Goal: Transaction & Acquisition: Purchase product/service

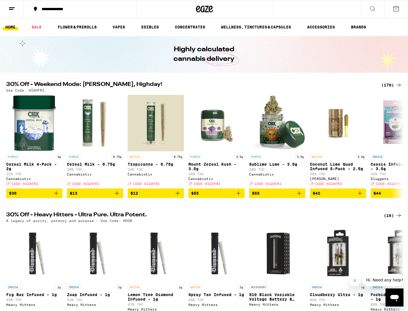
click at [392, 84] on div "(170)" at bounding box center [392, 85] width 21 height 7
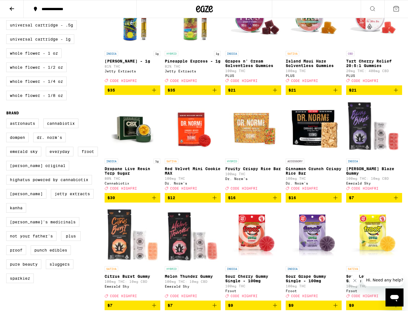
scroll to position [306, 0]
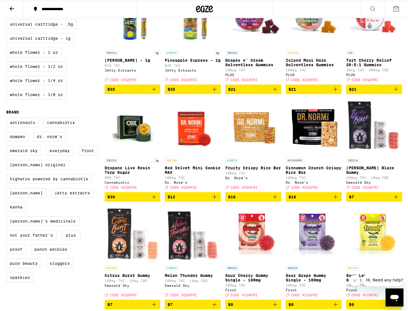
click at [214, 200] on icon "Add to bag" at bounding box center [214, 196] width 7 height 7
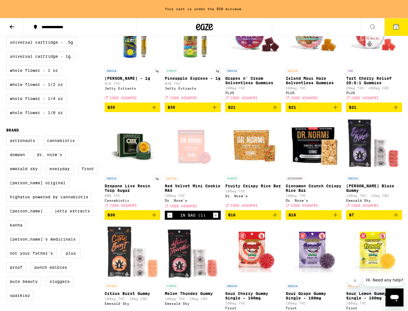
click at [278, 218] on icon "Add to bag" at bounding box center [275, 214] width 7 height 7
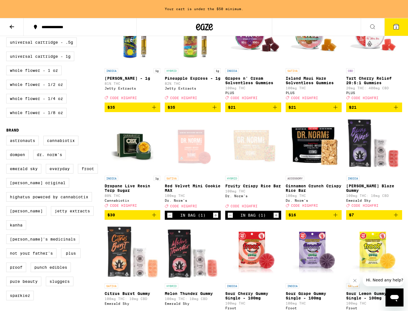
click at [338, 218] on icon "Add to bag" at bounding box center [335, 214] width 7 height 7
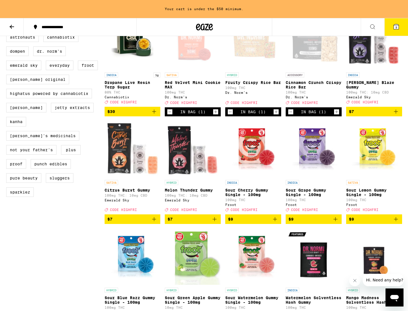
scroll to position [412, 0]
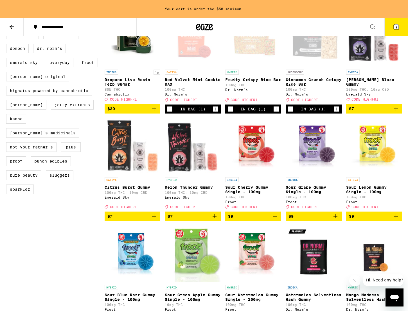
click at [154, 220] on icon "Add to bag" at bounding box center [154, 216] width 7 height 7
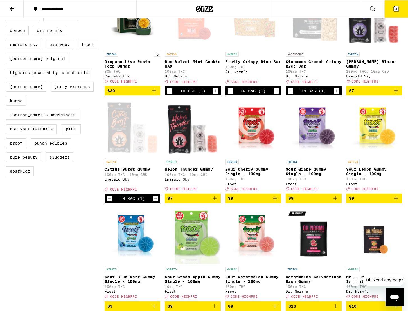
click at [219, 236] on img "Open page for Sour Green Apple Gummy Single - 100mg from Froot" at bounding box center [193, 235] width 56 height 56
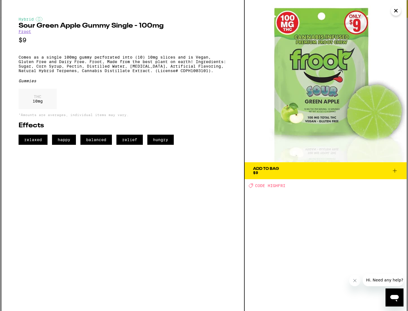
click at [394, 10] on icon "Close" at bounding box center [396, 10] width 7 height 8
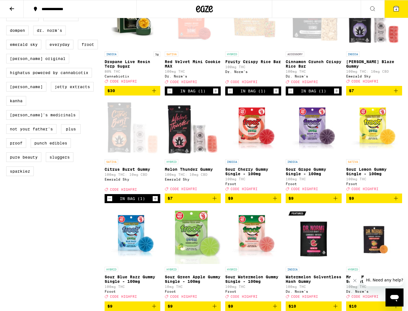
click at [216, 202] on icon "Add to bag" at bounding box center [214, 198] width 7 height 7
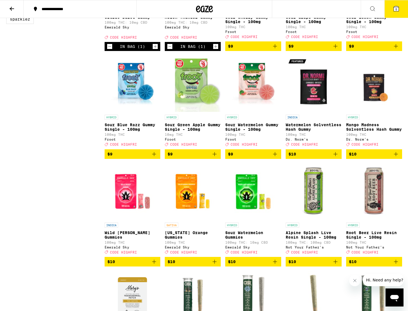
scroll to position [564, 0]
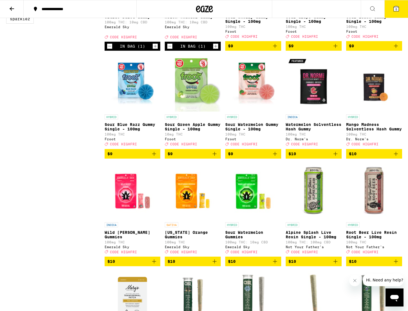
click at [397, 157] on icon "Add to bag" at bounding box center [396, 153] width 7 height 7
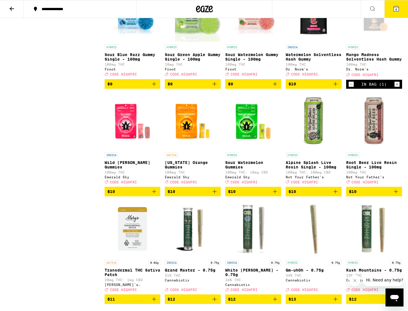
scroll to position [634, 0]
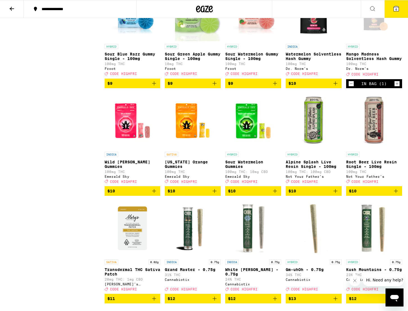
click at [398, 194] on icon "Add to bag" at bounding box center [396, 190] width 7 height 7
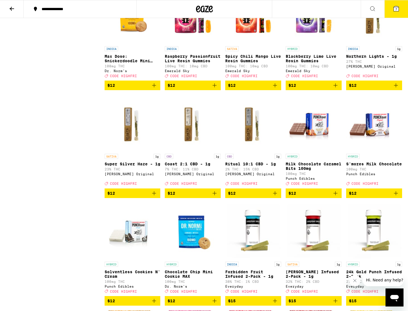
scroll to position [957, 0]
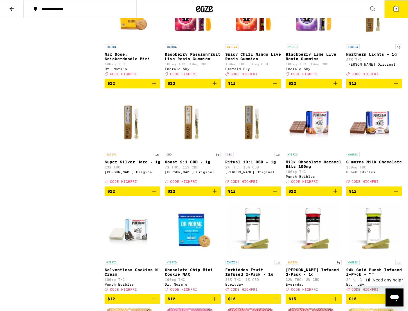
click at [341, 196] on button "$12" at bounding box center [314, 191] width 56 height 10
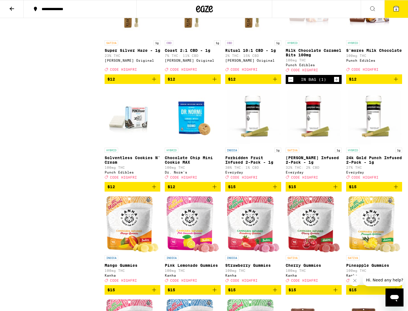
scroll to position [1077, 0]
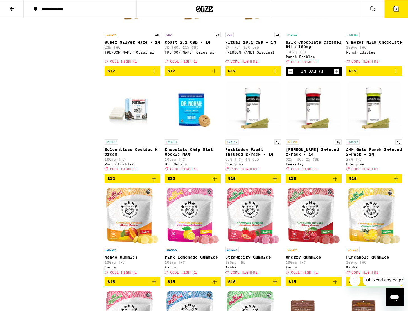
click at [216, 182] on icon "Add to bag" at bounding box center [214, 178] width 7 height 7
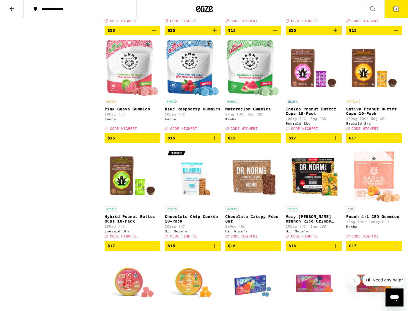
scroll to position [1327, 0]
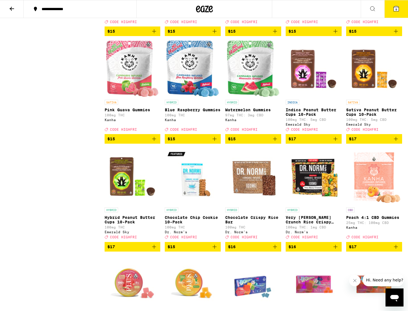
click at [154, 250] on icon "Add to bag" at bounding box center [154, 246] width 7 height 7
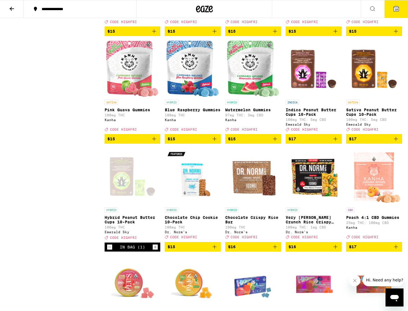
click at [396, 141] on icon "Add to bag" at bounding box center [396, 139] width 4 height 4
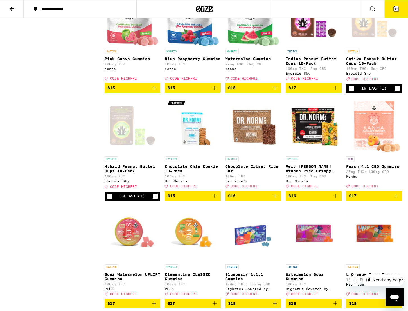
scroll to position [1392, 0]
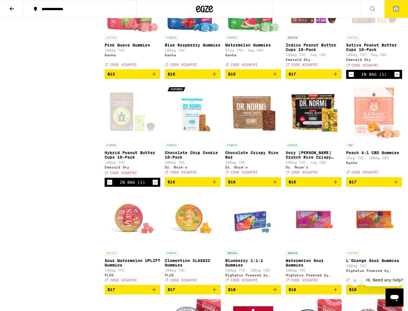
click at [219, 187] on button "$15" at bounding box center [193, 182] width 56 height 10
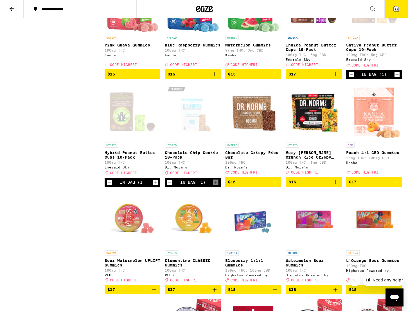
drag, startPoint x: 276, startPoint y: 232, endPoint x: 319, endPoint y: 232, distance: 42.5
click at [276, 185] on icon "Add to bag" at bounding box center [275, 181] width 7 height 7
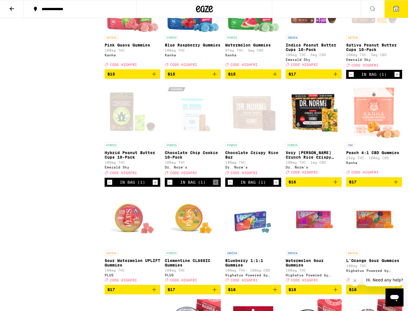
click at [337, 185] on icon "Add to bag" at bounding box center [335, 181] width 7 height 7
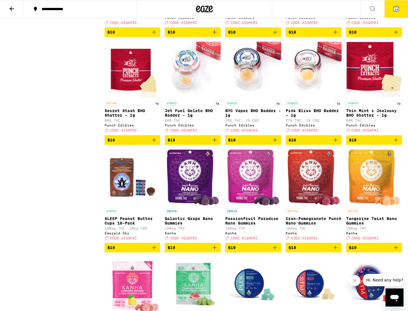
scroll to position [1756, 0]
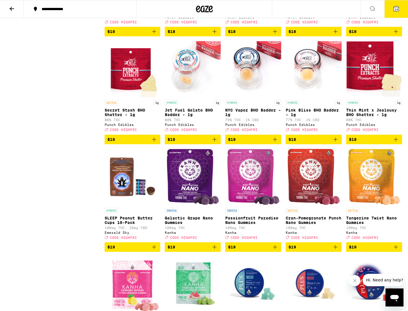
click at [373, 97] on img "Open page for Thin Mint x Jealousy BHO Shatter - 1g from Punch Edibles" at bounding box center [374, 69] width 56 height 56
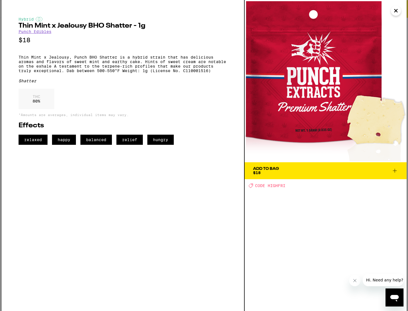
click at [393, 171] on icon at bounding box center [395, 171] width 4 height 4
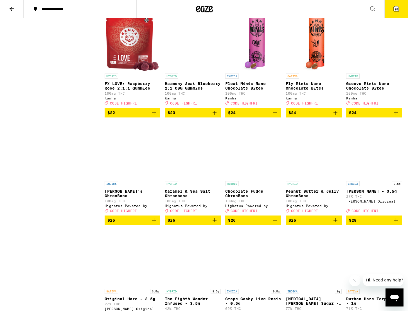
scroll to position [2330, 0]
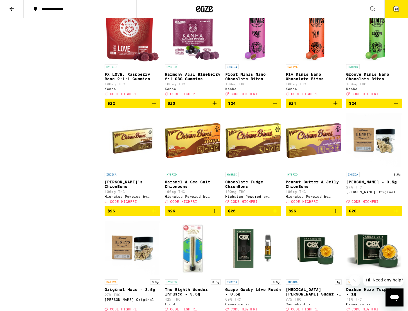
click at [332, 107] on icon "Add to bag" at bounding box center [335, 103] width 7 height 7
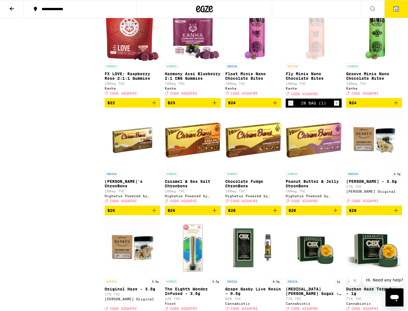
scroll to position [2408, 0]
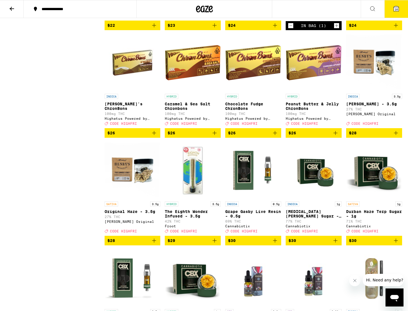
click at [337, 136] on icon "Add to bag" at bounding box center [335, 132] width 7 height 7
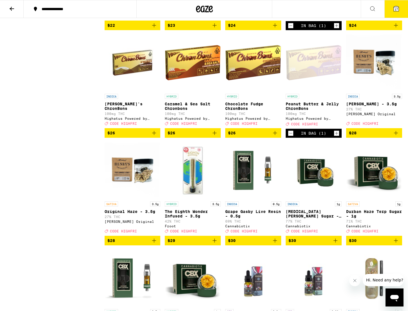
drag, startPoint x: 216, startPoint y: 216, endPoint x: 224, endPoint y: 215, distance: 7.6
click at [216, 136] on icon "Add to bag" at bounding box center [214, 132] width 7 height 7
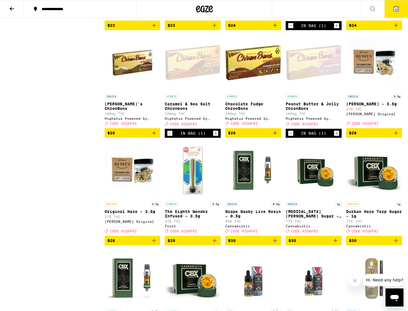
click at [154, 136] on icon "Add to bag" at bounding box center [154, 132] width 7 height 7
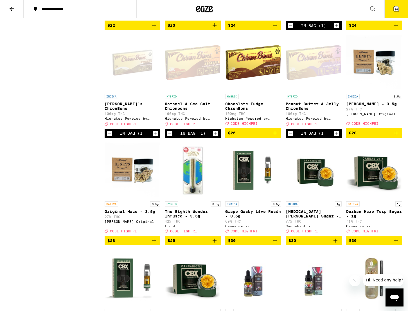
click at [109, 137] on icon "Decrement" at bounding box center [109, 133] width 5 height 7
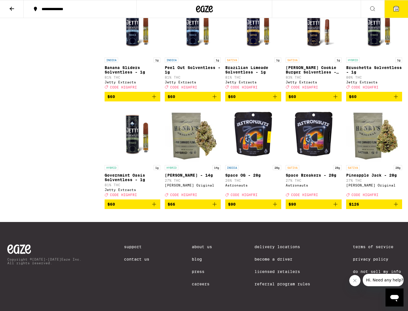
scroll to position [3643, 0]
click at [393, 3] on button "18" at bounding box center [397, 8] width 24 height 17
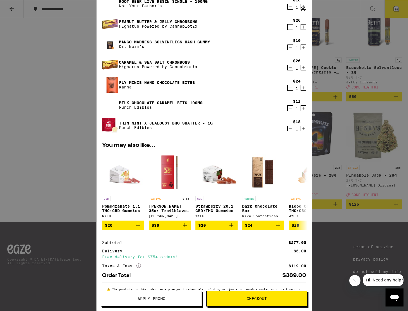
scroll to position [244, 0]
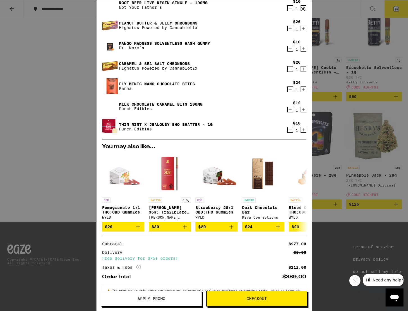
click at [306, 109] on icon "Increment" at bounding box center [303, 109] width 5 height 7
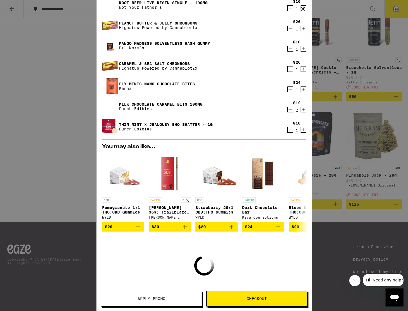
click at [305, 91] on icon "Increment" at bounding box center [303, 89] width 5 height 7
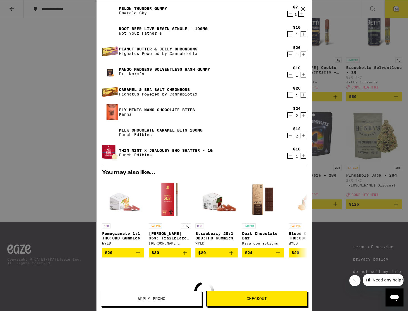
scroll to position [216, 0]
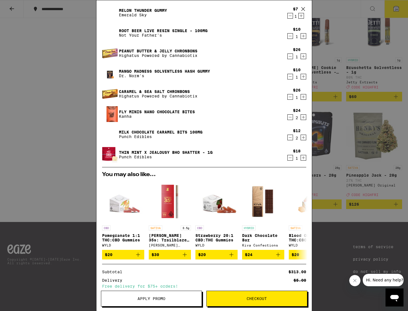
click at [294, 76] on div "1" at bounding box center [297, 77] width 8 height 5
click at [291, 77] on icon "Decrement" at bounding box center [290, 77] width 3 height 0
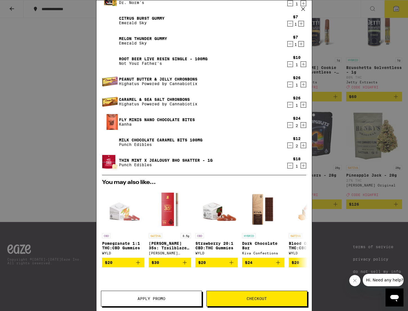
scroll to position [174, 0]
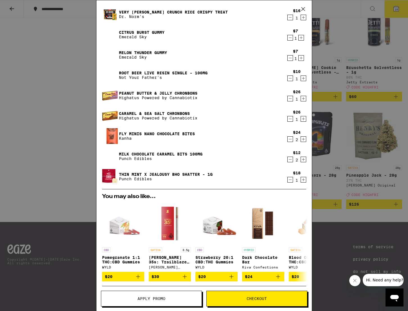
click at [303, 78] on icon "Increment" at bounding box center [303, 78] width 5 height 7
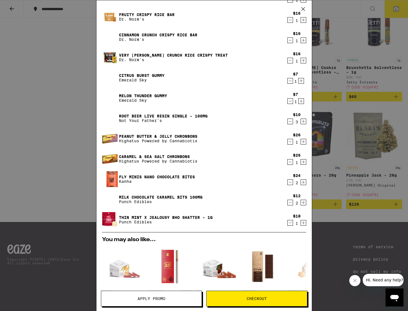
scroll to position [128, 0]
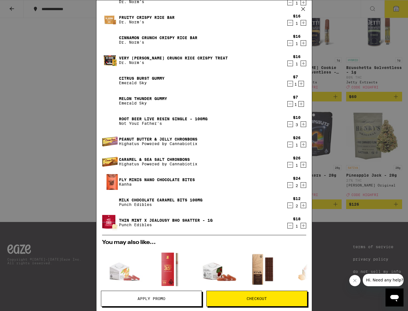
click at [292, 83] on icon "Decrement" at bounding box center [290, 83] width 5 height 7
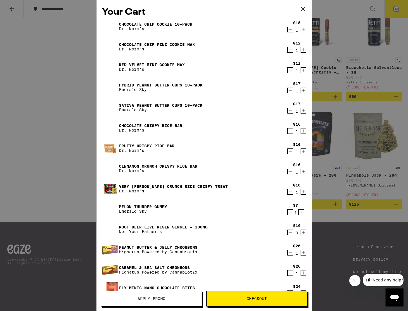
scroll to position [0, 0]
click at [291, 71] on icon "Decrement" at bounding box center [290, 70] width 5 height 7
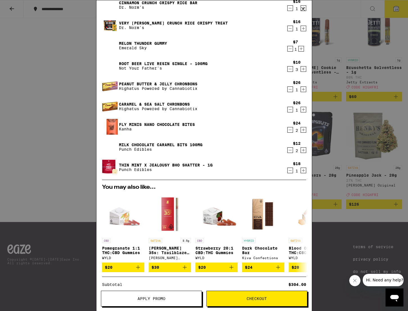
scroll to position [142, 0]
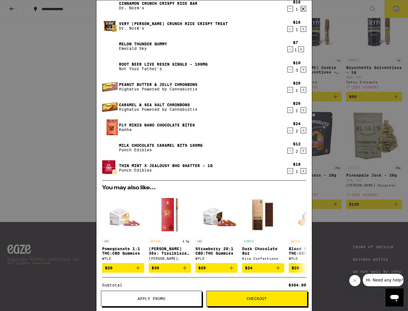
click at [292, 89] on icon "Decrement" at bounding box center [290, 89] width 5 height 7
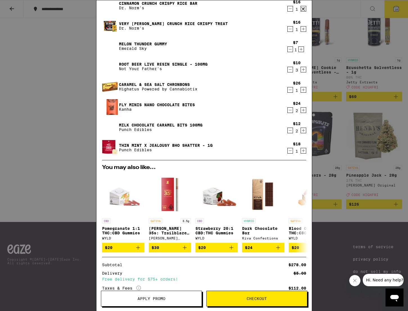
click at [293, 110] on button "Decrement" at bounding box center [291, 110] width 6 height 6
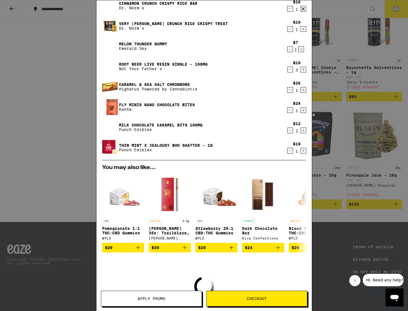
click at [290, 110] on icon "Decrement" at bounding box center [290, 110] width 5 height 7
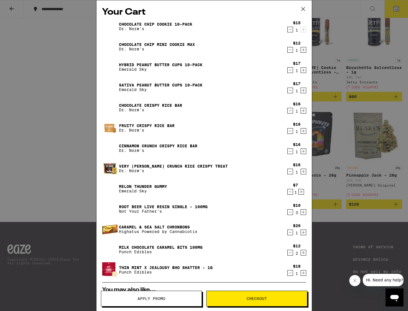
scroll to position [0, 0]
click at [289, 49] on icon "Decrement" at bounding box center [290, 49] width 5 height 7
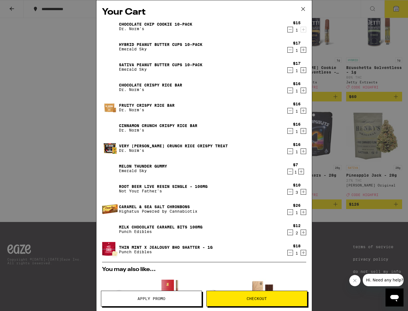
click at [292, 130] on icon "Decrement" at bounding box center [290, 131] width 5 height 7
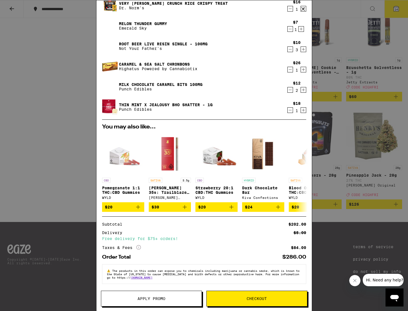
scroll to position [126, 0]
click at [163, 299] on span "Apply Promo" at bounding box center [152, 298] width 28 height 4
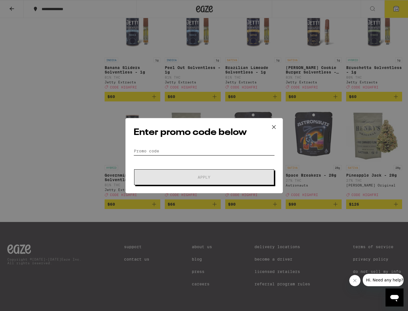
click at [145, 150] on input "Promo Code" at bounding box center [204, 151] width 141 height 8
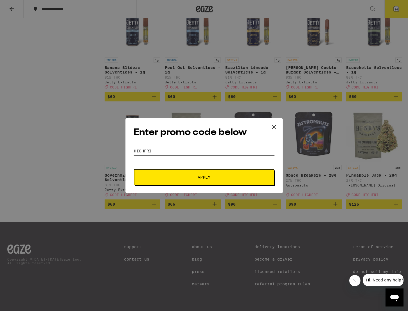
type input "highfri"
click at [199, 176] on span "Apply" at bounding box center [204, 177] width 13 height 4
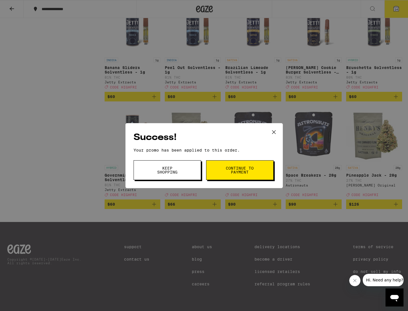
click at [244, 169] on span "Continue to payment" at bounding box center [240, 170] width 29 height 8
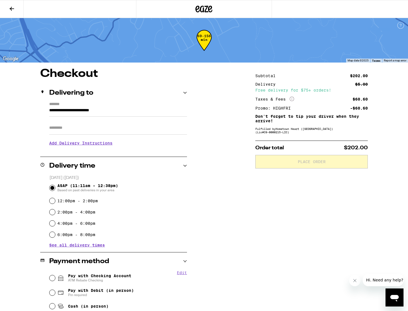
click at [93, 279] on span "ATM Rebate Checking" at bounding box center [99, 280] width 63 height 5
click at [55, 279] on input "Pay with Checking Account ATM Rebate Checking" at bounding box center [53, 278] width 6 height 6
radio input "true"
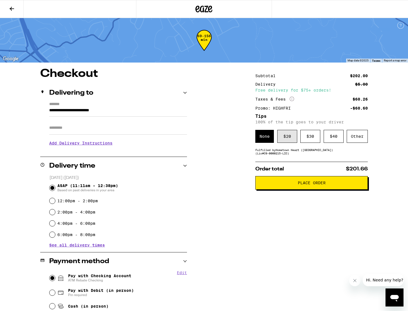
click at [288, 134] on div "$ 20" at bounding box center [288, 136] width 20 height 13
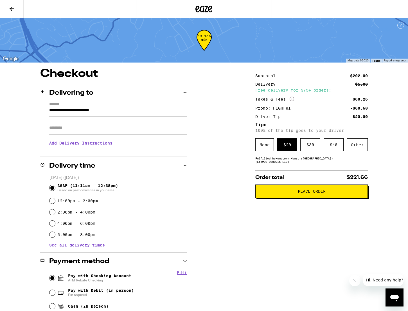
click at [324, 193] on span "Place Order" at bounding box center [312, 191] width 28 height 4
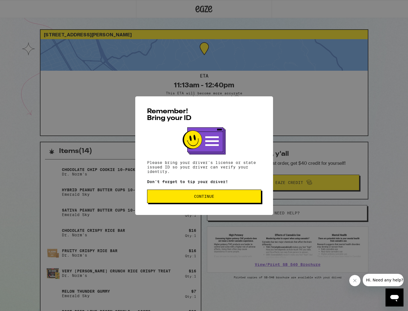
click at [225, 202] on button "Continue" at bounding box center [204, 196] width 114 height 14
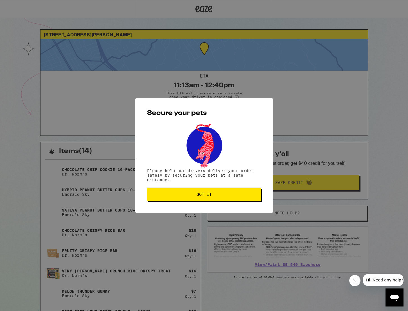
click at [194, 195] on span "Got it" at bounding box center [204, 194] width 105 height 4
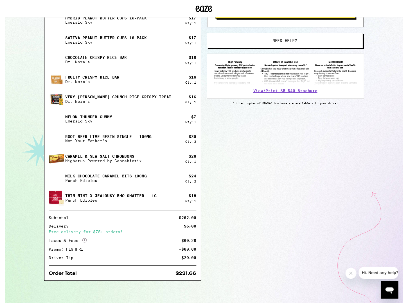
scroll to position [172, 0]
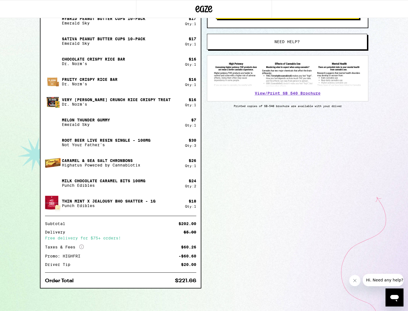
click at [246, 181] on div "Items ( 14 ) Chocolate Chip Cookie 10-Pack Dr. Norm's $ 15 Qty: 1 Hybrid Peanut…" at bounding box center [204, 140] width 329 height 340
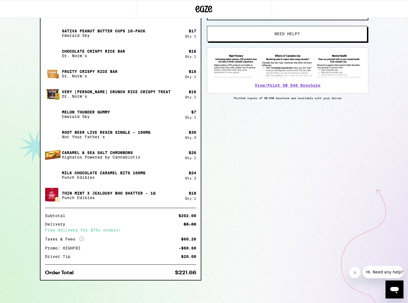
scroll to position [180, 0]
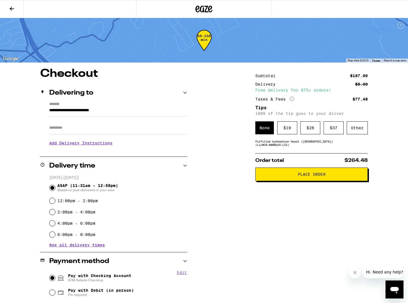
click at [16, 10] on button at bounding box center [12, 9] width 24 height 18
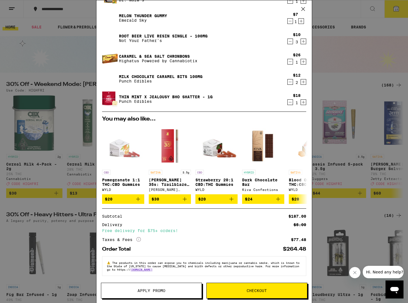
scroll to position [113, 0]
click at [334, 10] on div "Your Cart Hybrid Peanut Butter Cups 10-Pack Emerald Sky $17 1 Sativa Peanut But…" at bounding box center [204, 151] width 408 height 303
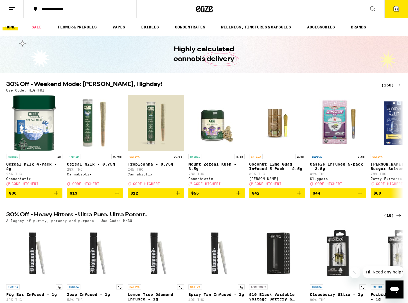
click at [395, 7] on icon at bounding box center [396, 8] width 5 height 5
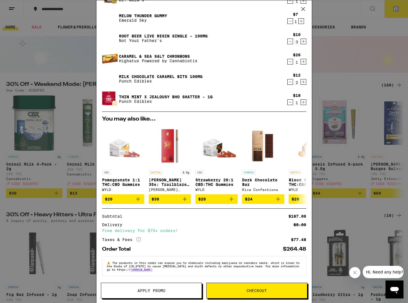
scroll to position [113, 0]
click at [166, 287] on button "Apply Promo" at bounding box center [151, 291] width 101 height 16
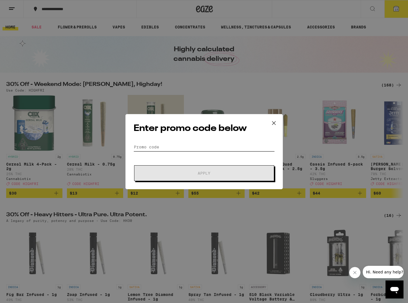
click at [157, 144] on input "Promo Code" at bounding box center [204, 147] width 141 height 8
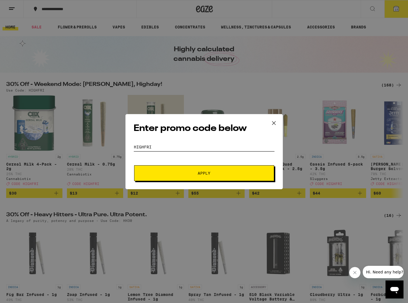
type input "highfri"
click at [171, 171] on span "Apply" at bounding box center [204, 173] width 101 height 4
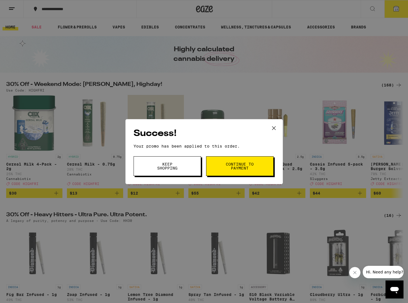
click at [244, 165] on span "Continue to payment" at bounding box center [240, 166] width 29 height 8
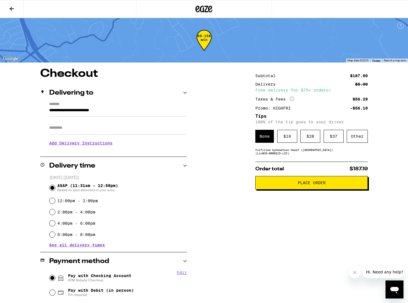
click at [12, 10] on icon at bounding box center [11, 8] width 7 height 7
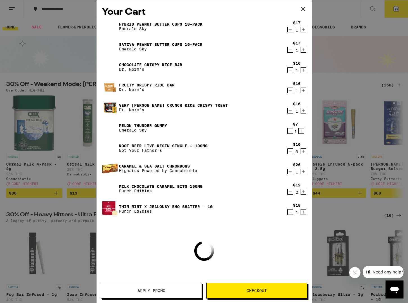
click at [290, 30] on icon "Decrement" at bounding box center [290, 29] width 5 height 7
click at [291, 32] on icon "Decrement" at bounding box center [290, 29] width 5 height 7
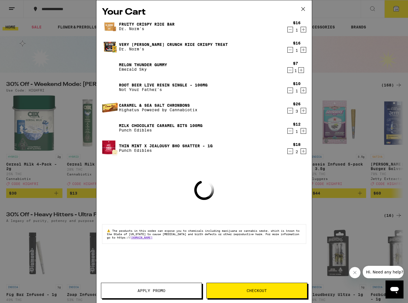
click at [291, 32] on icon "Decrement" at bounding box center [290, 29] width 5 height 7
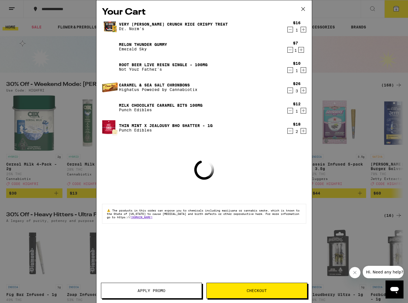
click at [291, 32] on icon "Decrement" at bounding box center [290, 29] width 5 height 7
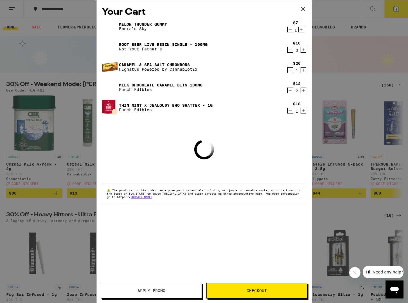
click at [291, 32] on icon "Decrement" at bounding box center [290, 29] width 5 height 7
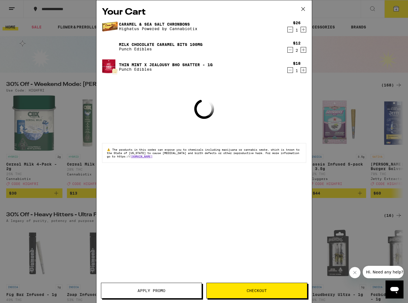
click at [291, 32] on icon "Decrement" at bounding box center [290, 29] width 5 height 7
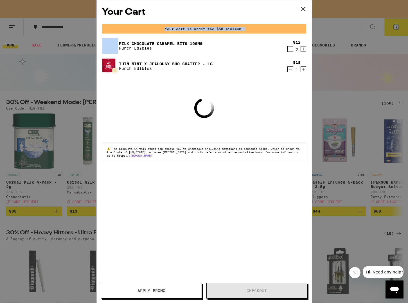
click at [291, 32] on div "Your cart is under the $50 minimum." at bounding box center [204, 28] width 204 height 9
click at [289, 48] on icon "Decrement" at bounding box center [290, 49] width 5 height 7
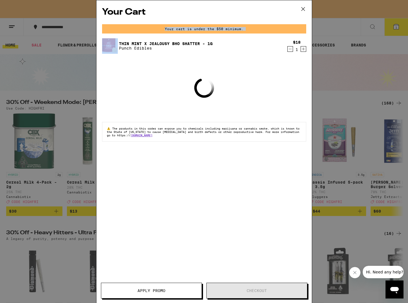
click at [289, 49] on icon "Decrement" at bounding box center [290, 49] width 5 height 7
click at [289, 49] on div "Your Cart Your cart is under the $50 minimum. Thin Mint x Jealousy BHO Shatter …" at bounding box center [205, 143] width 216 height 286
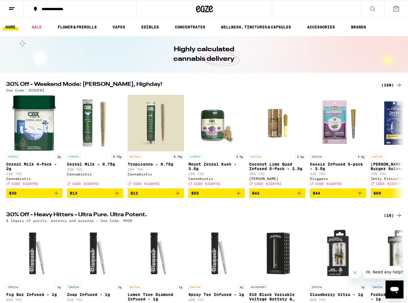
click at [289, 49] on div "Your Cart Loading ⚠️ The products in this order can expose you to chemicals inc…" at bounding box center [204, 151] width 408 height 303
click at [392, 84] on div "(168)" at bounding box center [392, 85] width 21 height 7
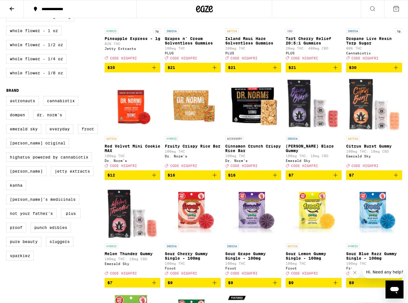
scroll to position [328, 0]
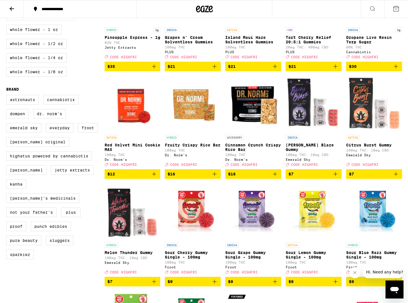
click at [216, 177] on icon "Add to bag" at bounding box center [214, 174] width 7 height 7
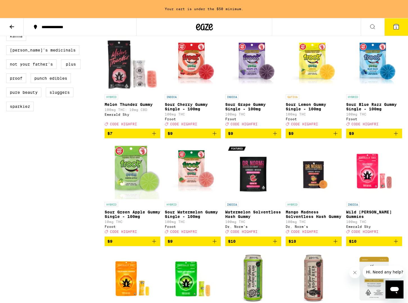
scroll to position [496, 0]
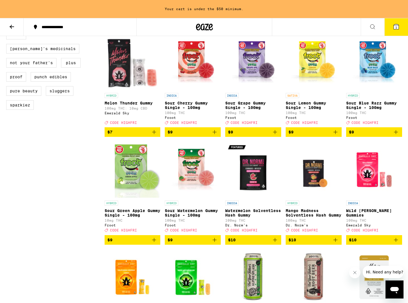
click at [156, 135] on icon "Add to bag" at bounding box center [154, 132] width 7 height 7
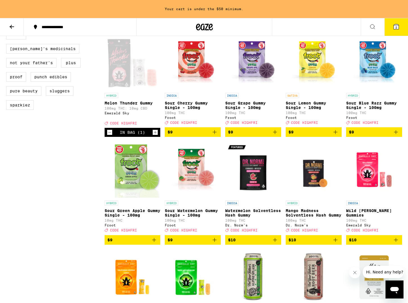
click at [399, 135] on icon "Add to bag" at bounding box center [396, 132] width 7 height 7
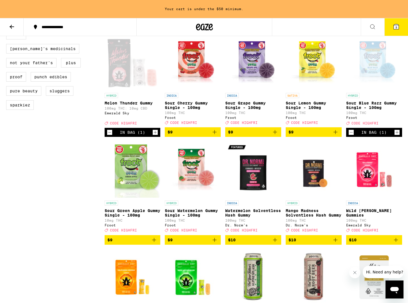
click at [352, 136] on icon "Decrement" at bounding box center [351, 132] width 5 height 7
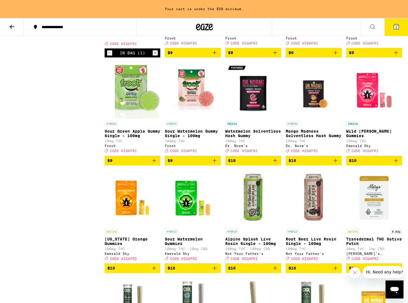
scroll to position [583, 0]
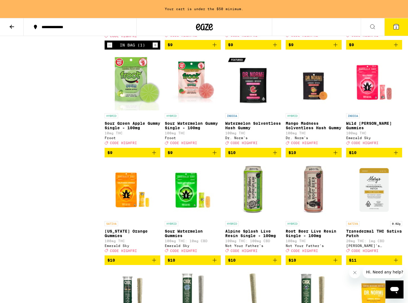
click at [335, 156] on icon "Add to bag" at bounding box center [335, 152] width 7 height 7
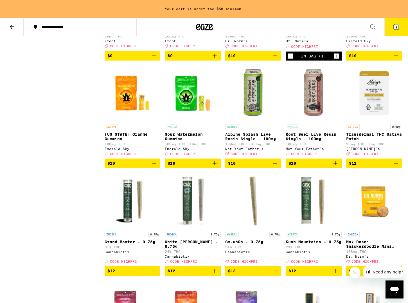
scroll to position [686, 0]
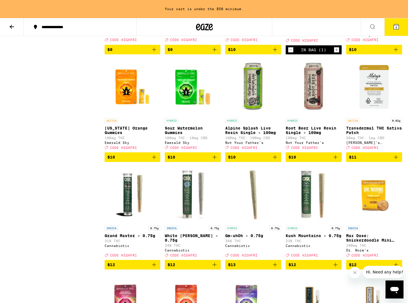
click at [337, 160] on icon "Add to bag" at bounding box center [335, 157] width 7 height 7
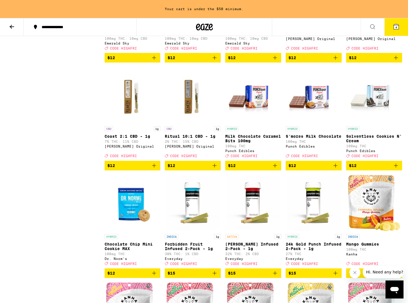
scroll to position [1007, 0]
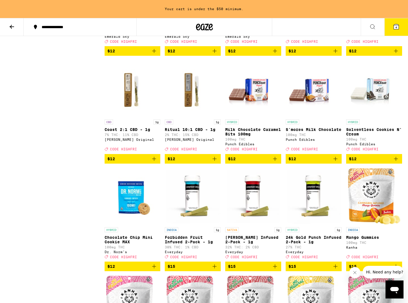
click at [276, 162] on icon "Add to bag" at bounding box center [275, 158] width 7 height 7
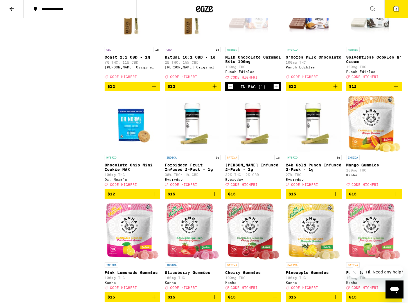
scroll to position [1062, 0]
click at [157, 197] on icon "Add to bag" at bounding box center [154, 194] width 7 height 7
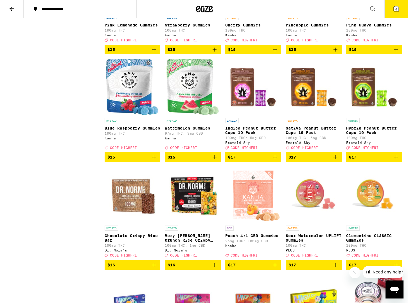
scroll to position [1311, 0]
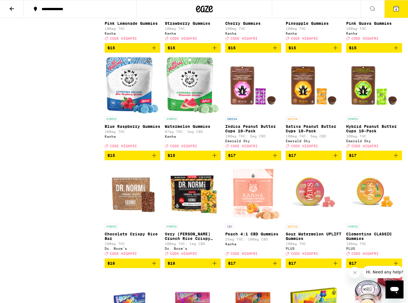
click at [335, 159] on icon "Add to bag" at bounding box center [335, 155] width 7 height 7
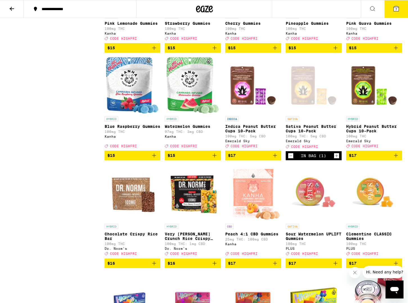
click at [399, 159] on icon "Add to bag" at bounding box center [396, 155] width 7 height 7
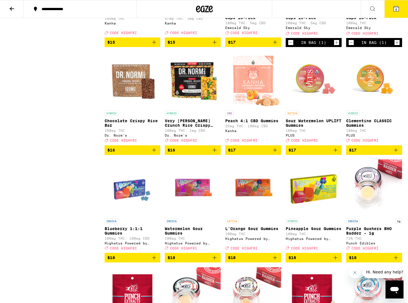
scroll to position [1457, 0]
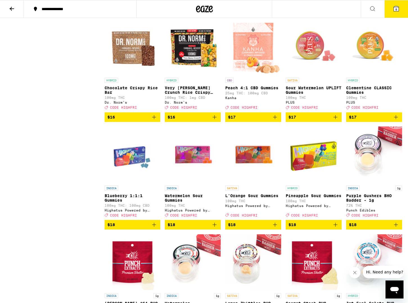
click at [155, 120] on icon "Add to bag" at bounding box center [154, 117] width 7 height 7
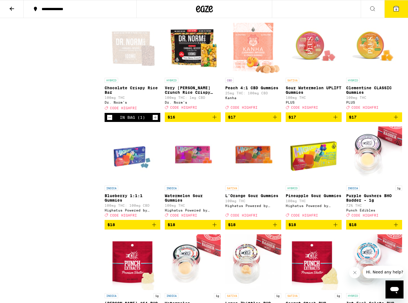
click at [214, 120] on icon "Add to bag" at bounding box center [214, 117] width 7 height 7
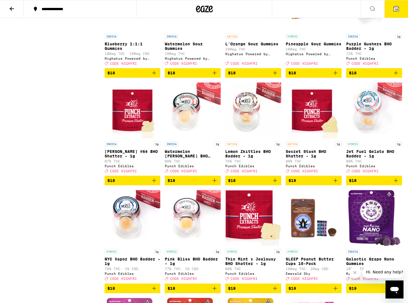
scroll to position [1610, 0]
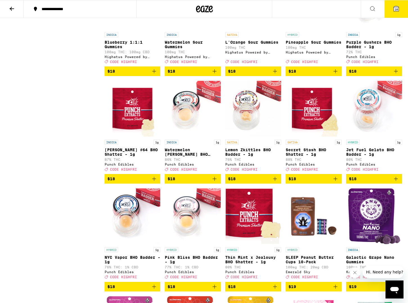
click at [337, 182] on icon "Add to bag" at bounding box center [335, 178] width 7 height 7
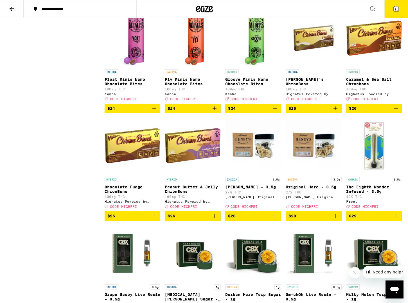
scroll to position [2339, 0]
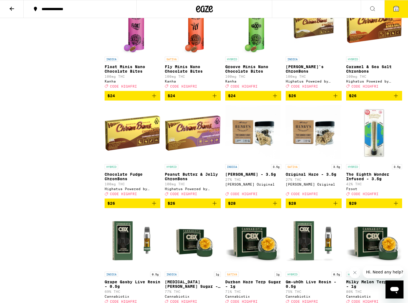
click at [397, 98] on icon "Add to bag" at bounding box center [396, 96] width 4 height 4
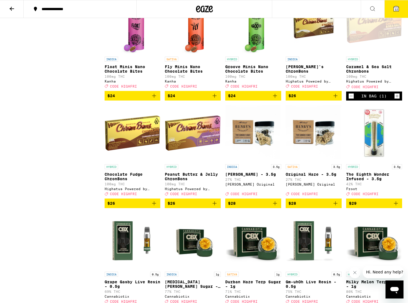
click at [218, 208] on button "$26" at bounding box center [193, 203] width 56 height 10
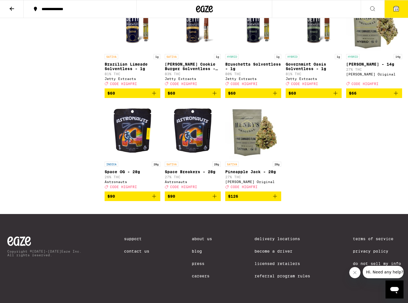
scroll to position [3620, 0]
click at [395, 5] on icon at bounding box center [396, 8] width 7 height 7
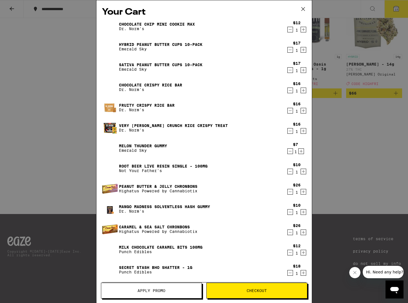
click at [305, 172] on icon "Increment" at bounding box center [303, 171] width 5 height 7
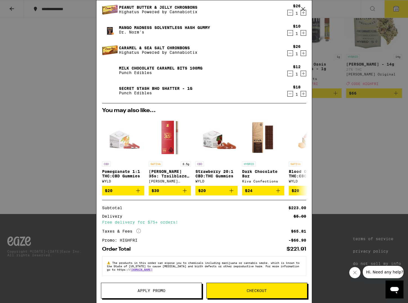
scroll to position [182, 0]
click at [181, 292] on span "Apply Promo" at bounding box center [151, 290] width 100 height 4
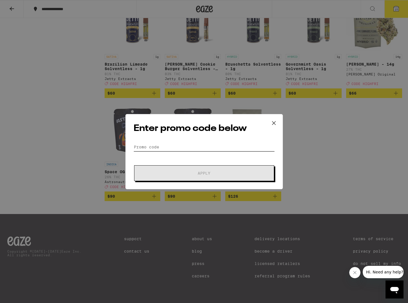
click at [160, 146] on input "Promo Code" at bounding box center [204, 147] width 141 height 8
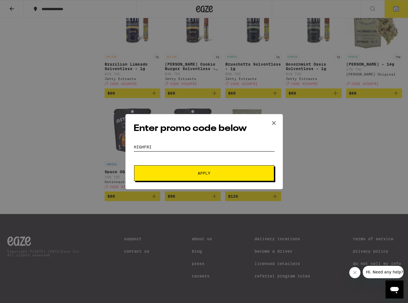
type input "highfri"
click at [163, 168] on button "Apply" at bounding box center [204, 173] width 140 height 16
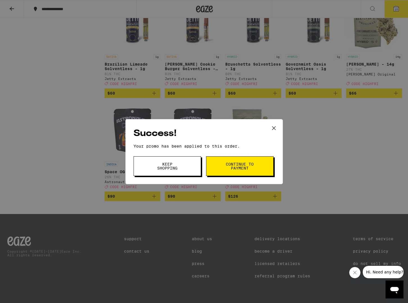
click at [265, 160] on button "Continue to payment" at bounding box center [240, 166] width 68 height 20
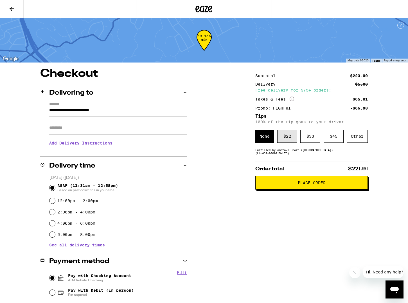
click at [294, 137] on div "$ 22" at bounding box center [288, 136] width 20 height 13
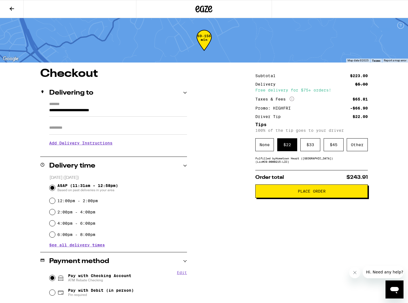
click at [314, 191] on button "Place Order" at bounding box center [312, 191] width 113 height 14
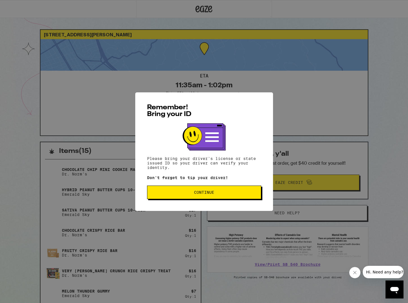
click at [169, 193] on span "Continue" at bounding box center [204, 192] width 105 height 4
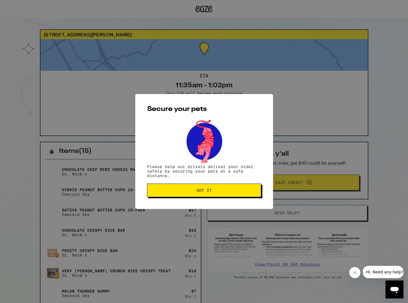
click at [169, 192] on span "Got it" at bounding box center [204, 190] width 105 height 4
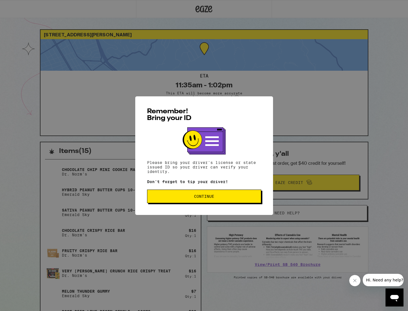
click at [166, 198] on span "Continue" at bounding box center [204, 196] width 105 height 4
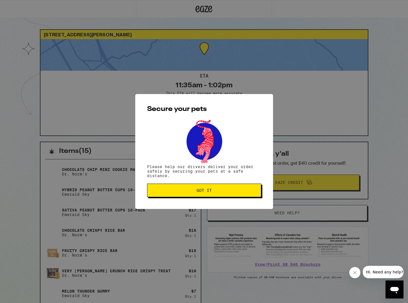
click at [215, 195] on button "Got it" at bounding box center [204, 191] width 114 height 14
